Goal: Navigation & Orientation: Understand site structure

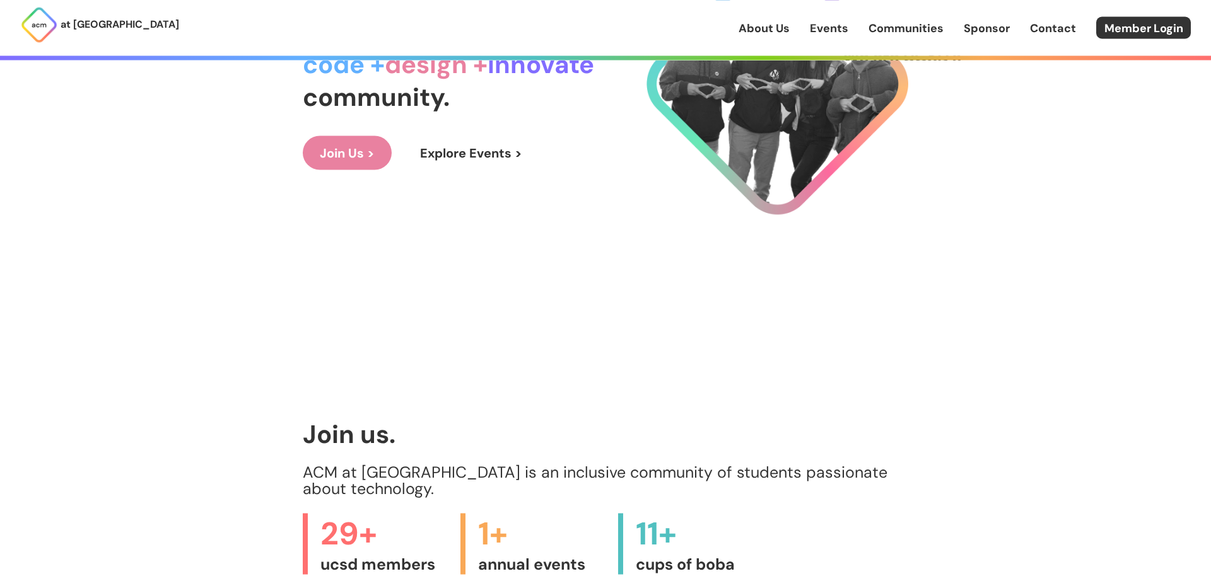
scroll to position [348, 0]
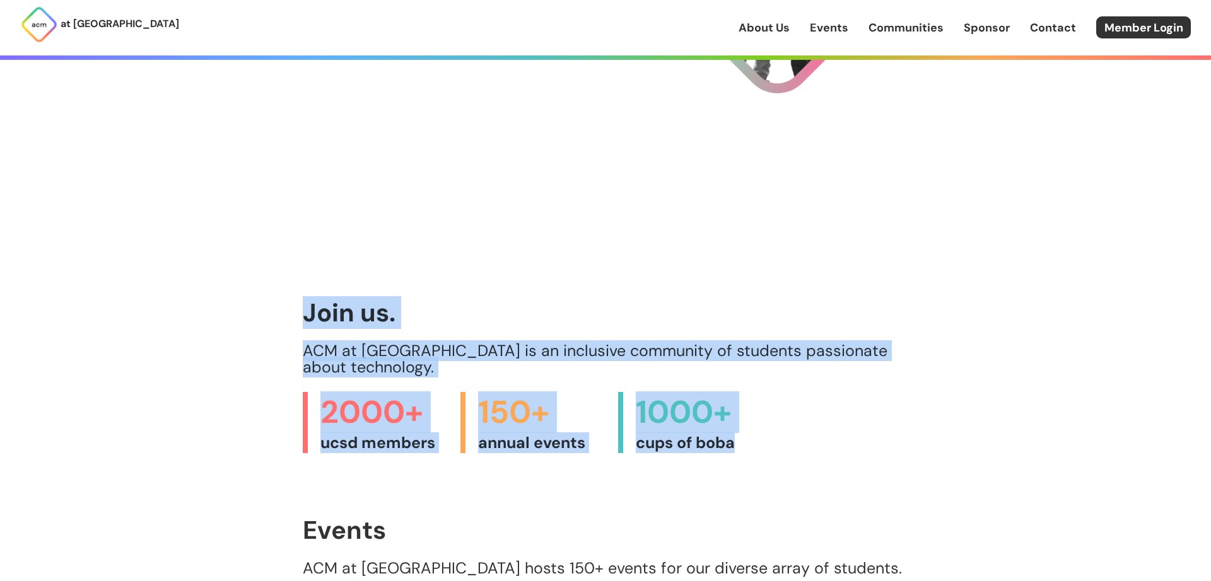
drag, startPoint x: 494, startPoint y: 369, endPoint x: 257, endPoint y: 314, distance: 244.0
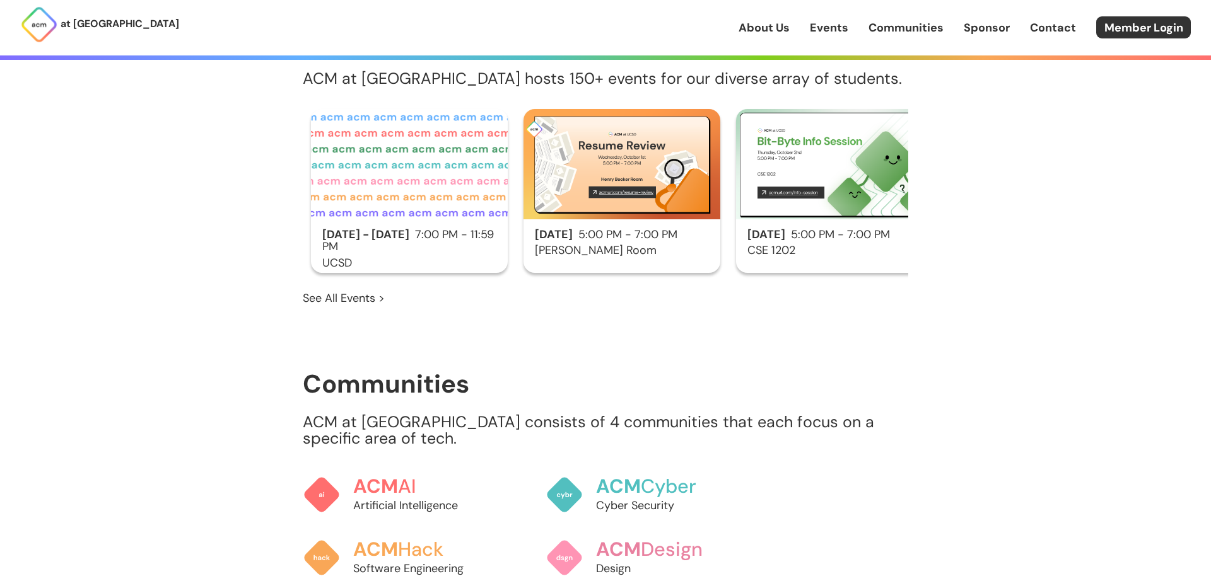
scroll to position [957, 0]
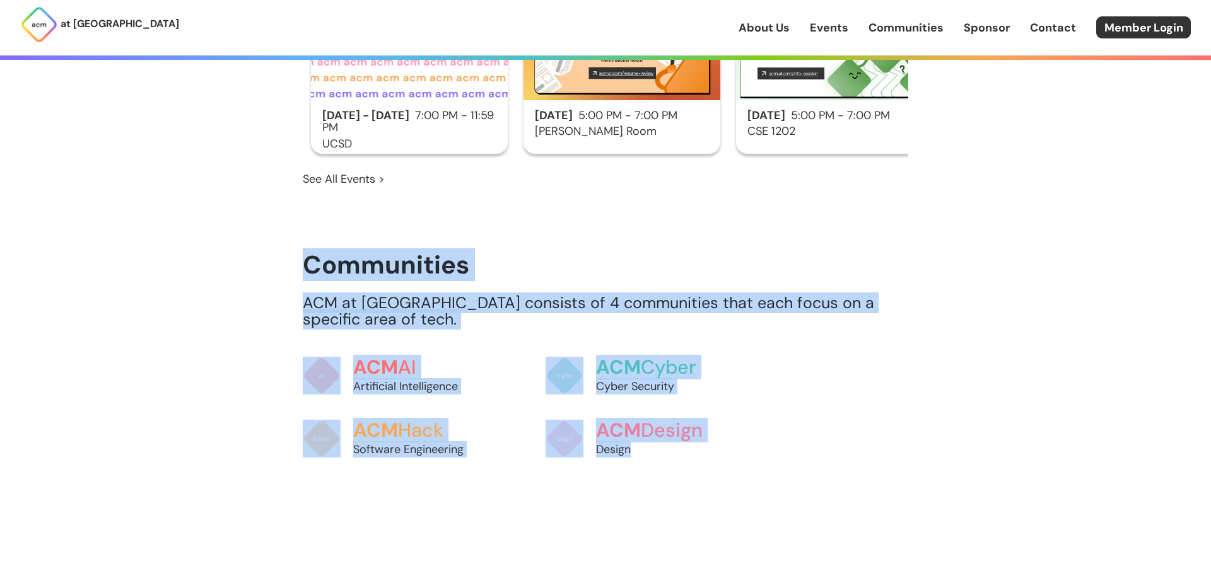
drag, startPoint x: 305, startPoint y: 241, endPoint x: 803, endPoint y: 475, distance: 550.3
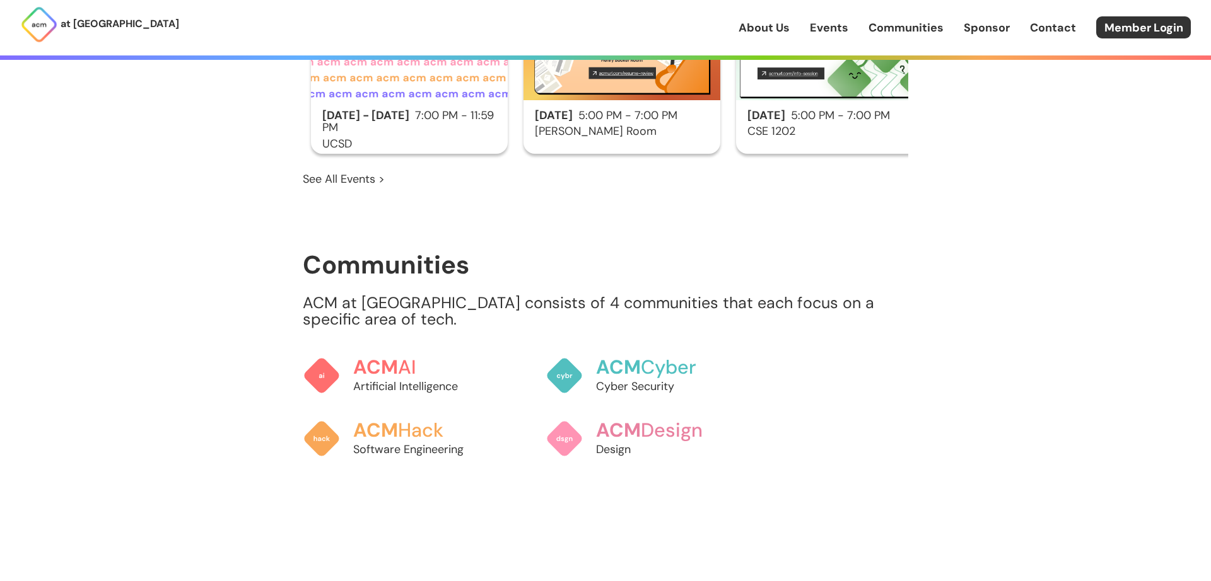
click at [627, 354] on span "ACM" at bounding box center [617, 367] width 47 height 26
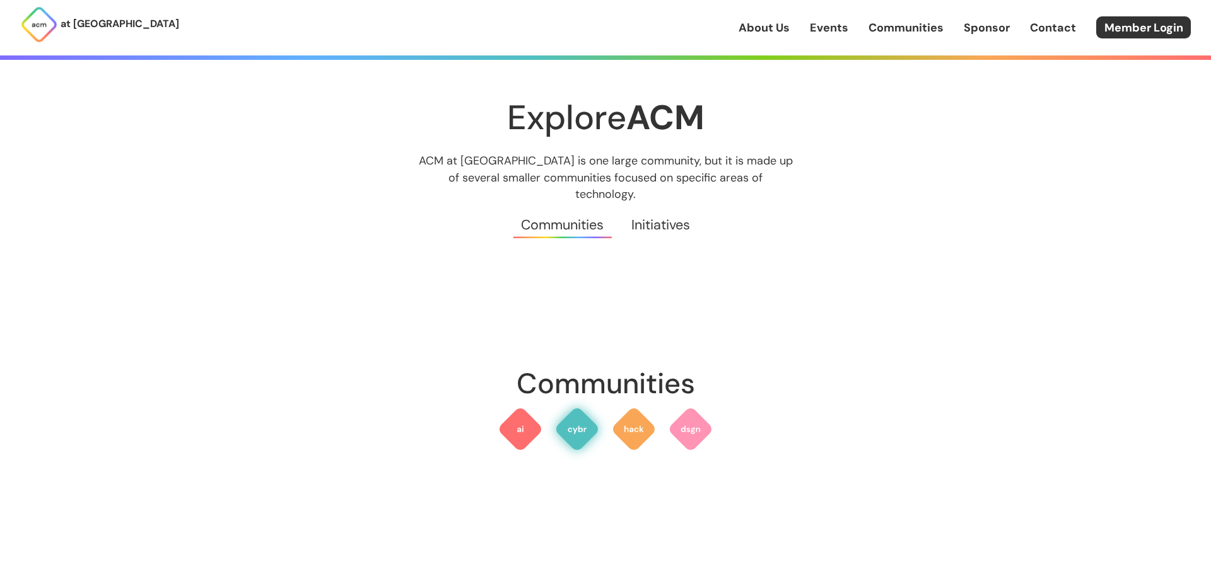
click at [575, 425] on img at bounding box center [576, 429] width 45 height 45
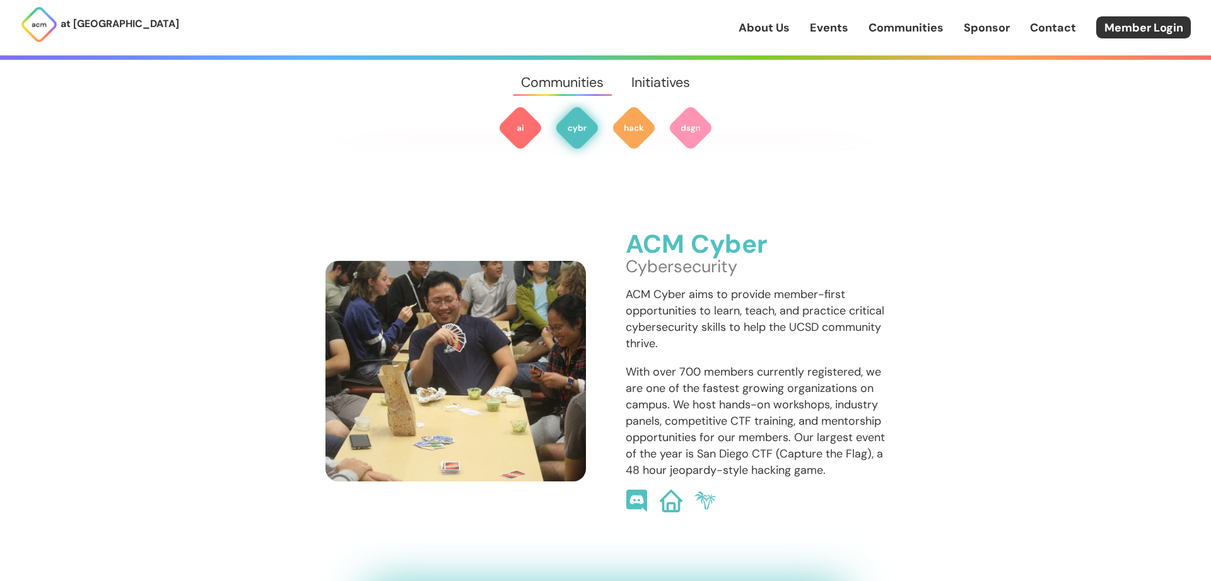
scroll to position [897, 0]
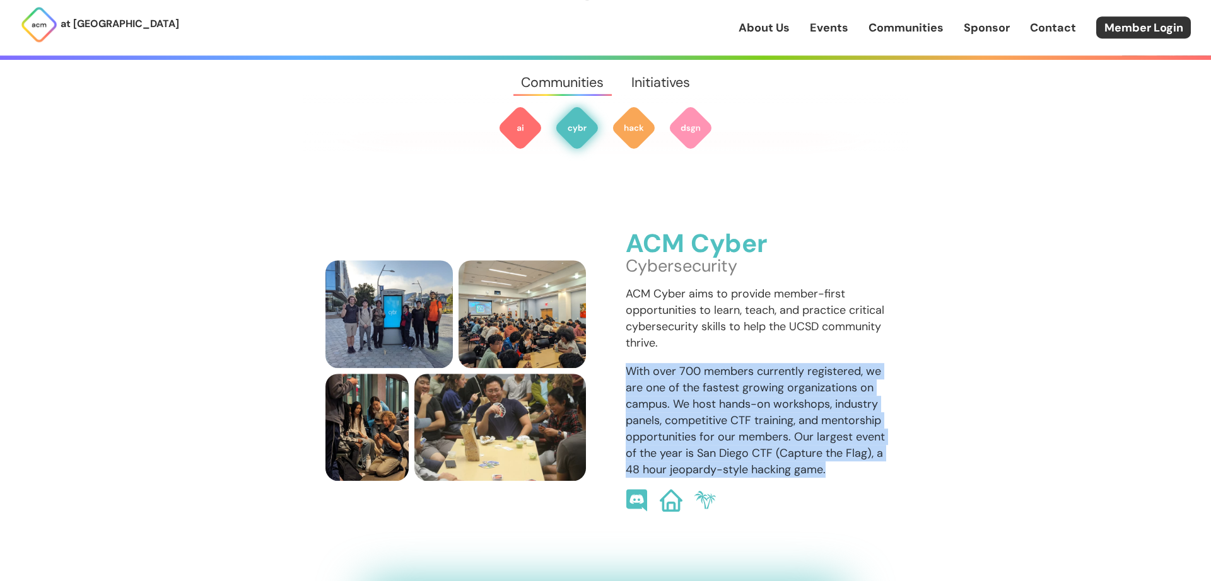
drag, startPoint x: 846, startPoint y: 453, endPoint x: 622, endPoint y: 342, distance: 249.0
click at [622, 342] on div "ACM Cyber Cybersecurity ACM Cyber aims to provide member-first opportunities to…" at bounding box center [605, 371] width 560 height 282
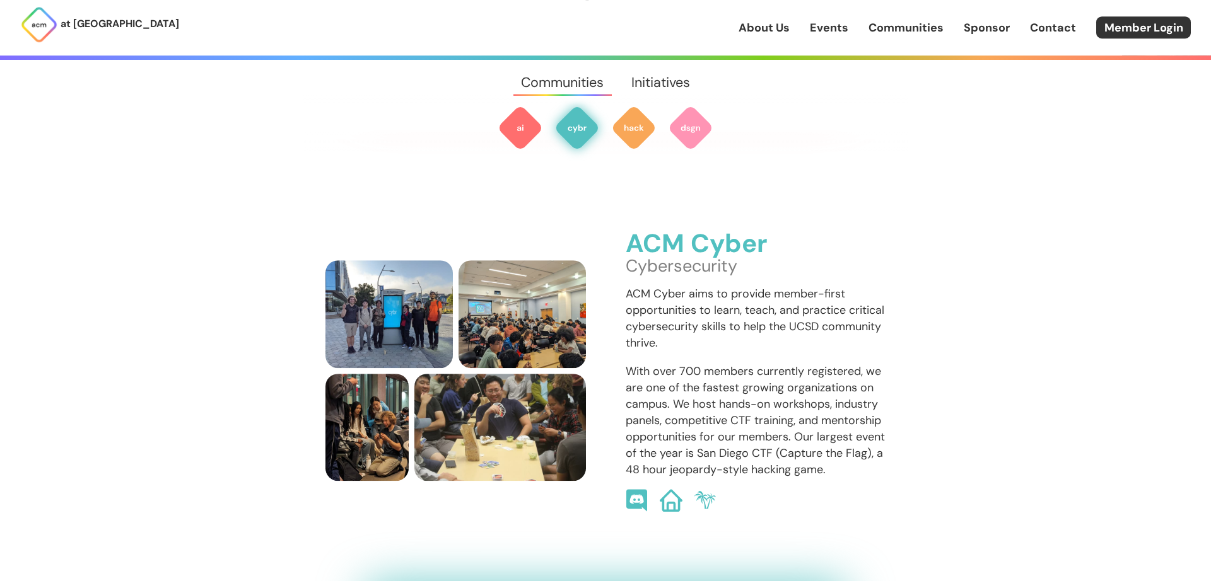
click at [622, 342] on div "ACM Cyber Cybersecurity ACM Cyber aims to provide member-first opportunities to…" at bounding box center [605, 371] width 560 height 282
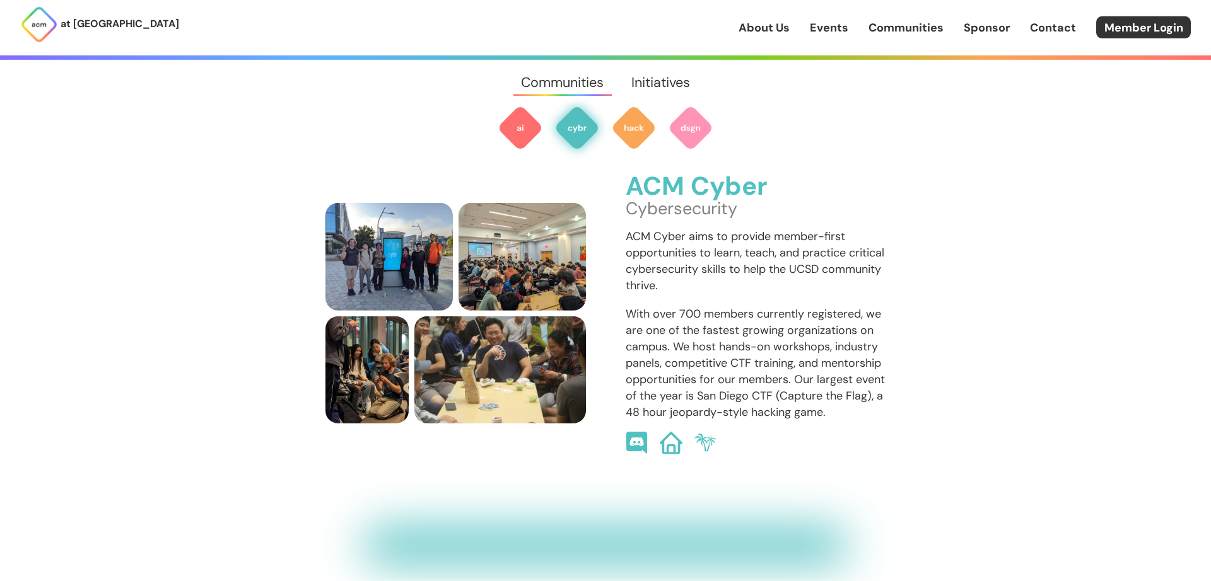
scroll to position [984, 0]
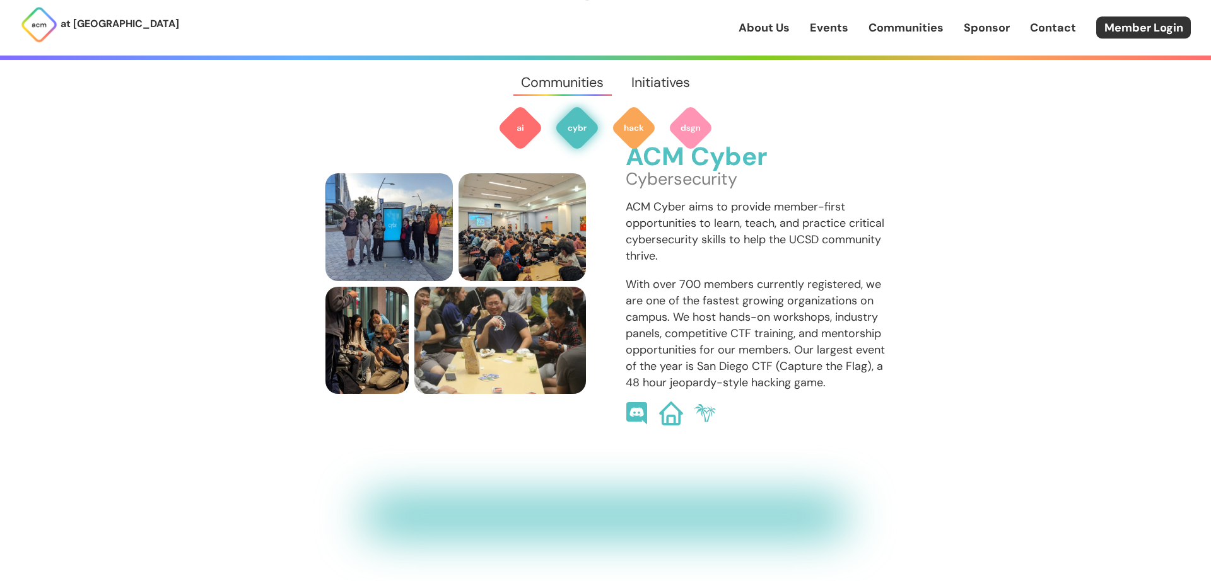
click at [667, 398] on div "ACM Cyber Cybersecurity ACM Cyber aims to provide member-first opportunities to…" at bounding box center [755, 284] width 260 height 282
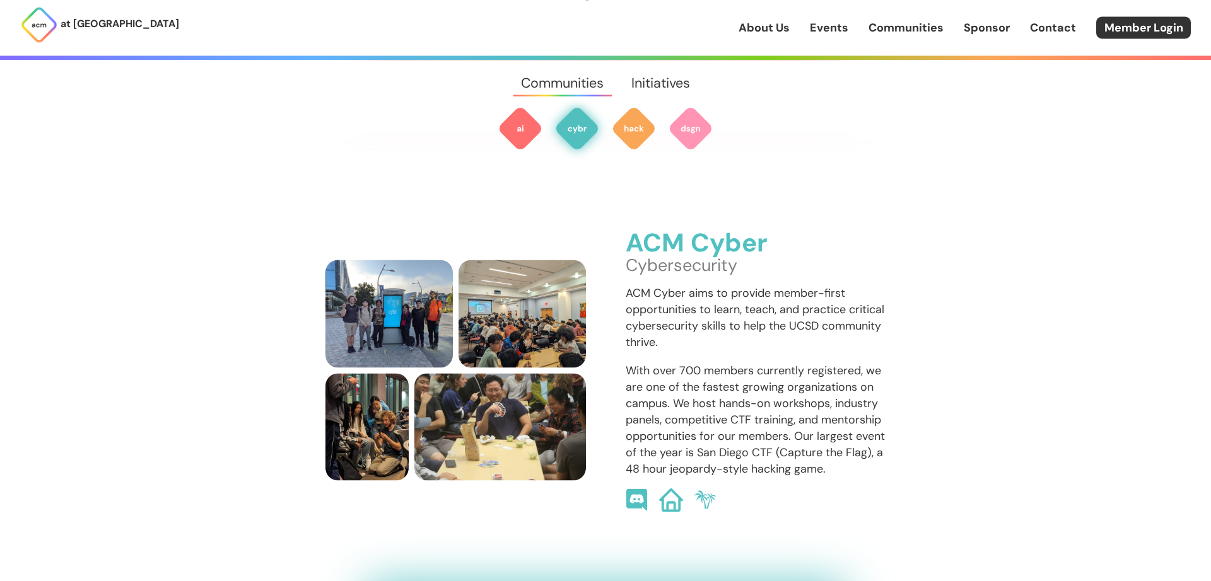
scroll to position [897, 0]
click at [710, 489] on img at bounding box center [705, 501] width 24 height 24
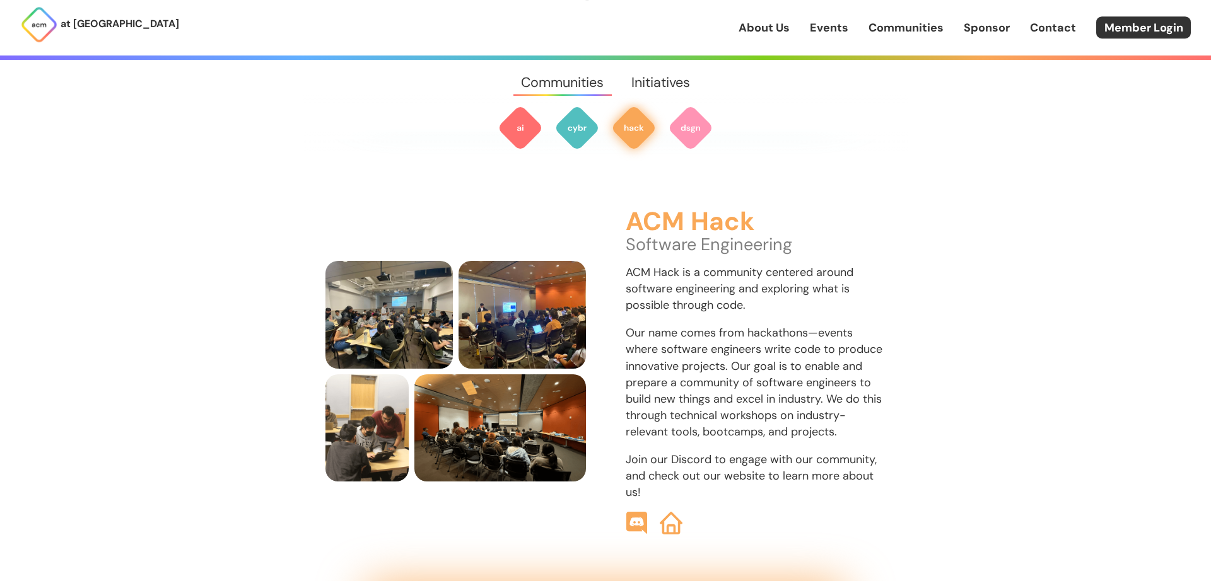
scroll to position [1419, 0]
click at [573, 121] on img at bounding box center [576, 127] width 45 height 45
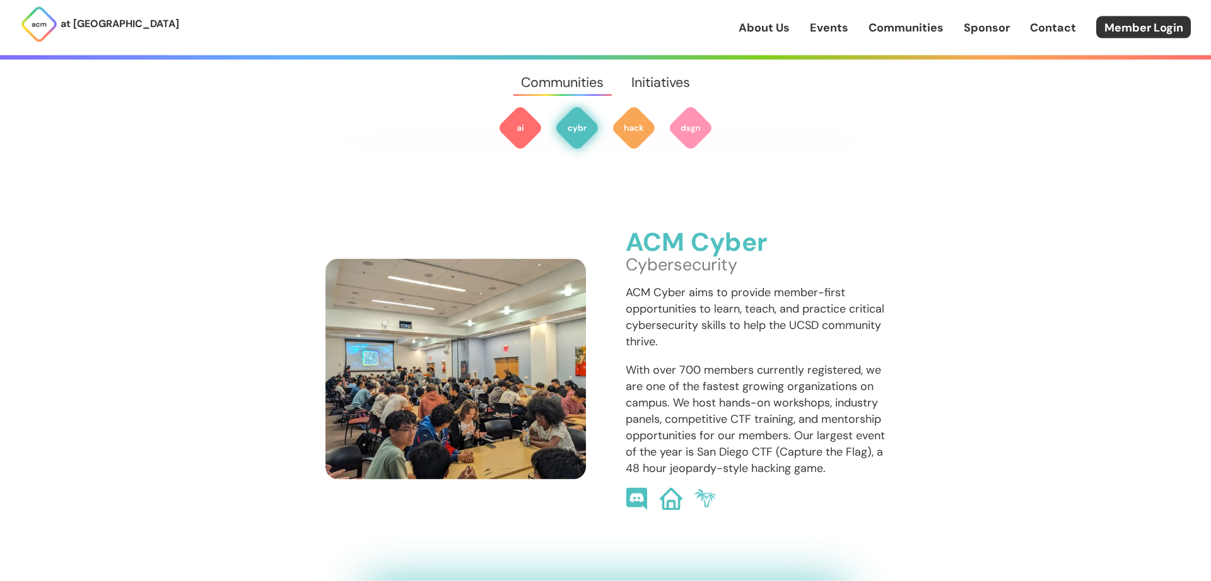
scroll to position [897, 0]
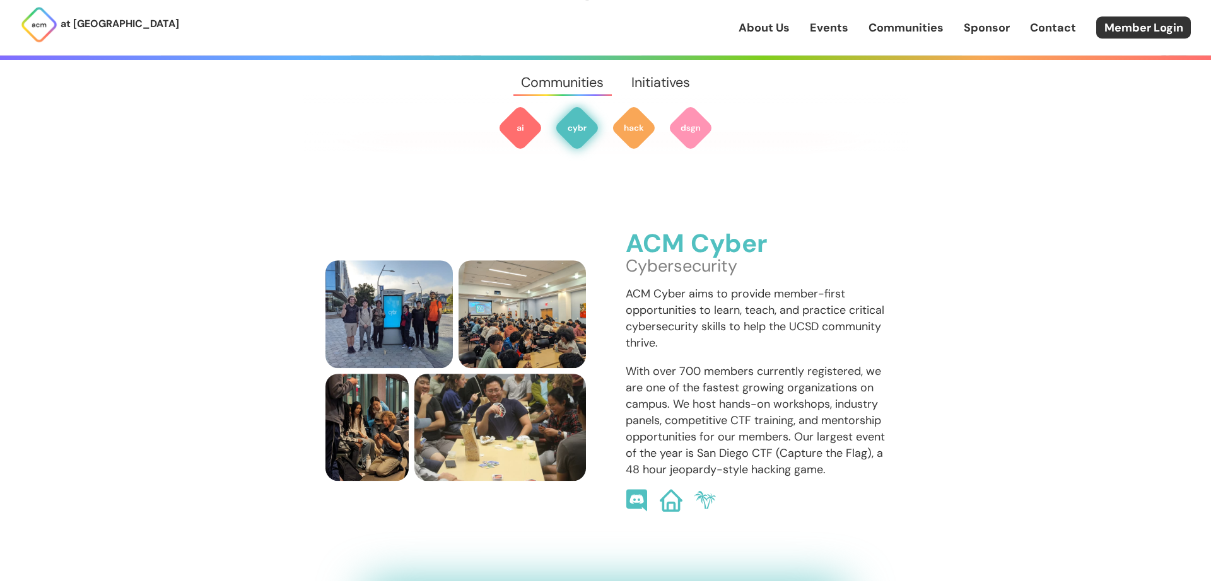
click at [639, 489] on img at bounding box center [637, 501] width 24 height 24
click at [634, 489] on img at bounding box center [637, 501] width 24 height 24
